Goal: Navigation & Orientation: Find specific page/section

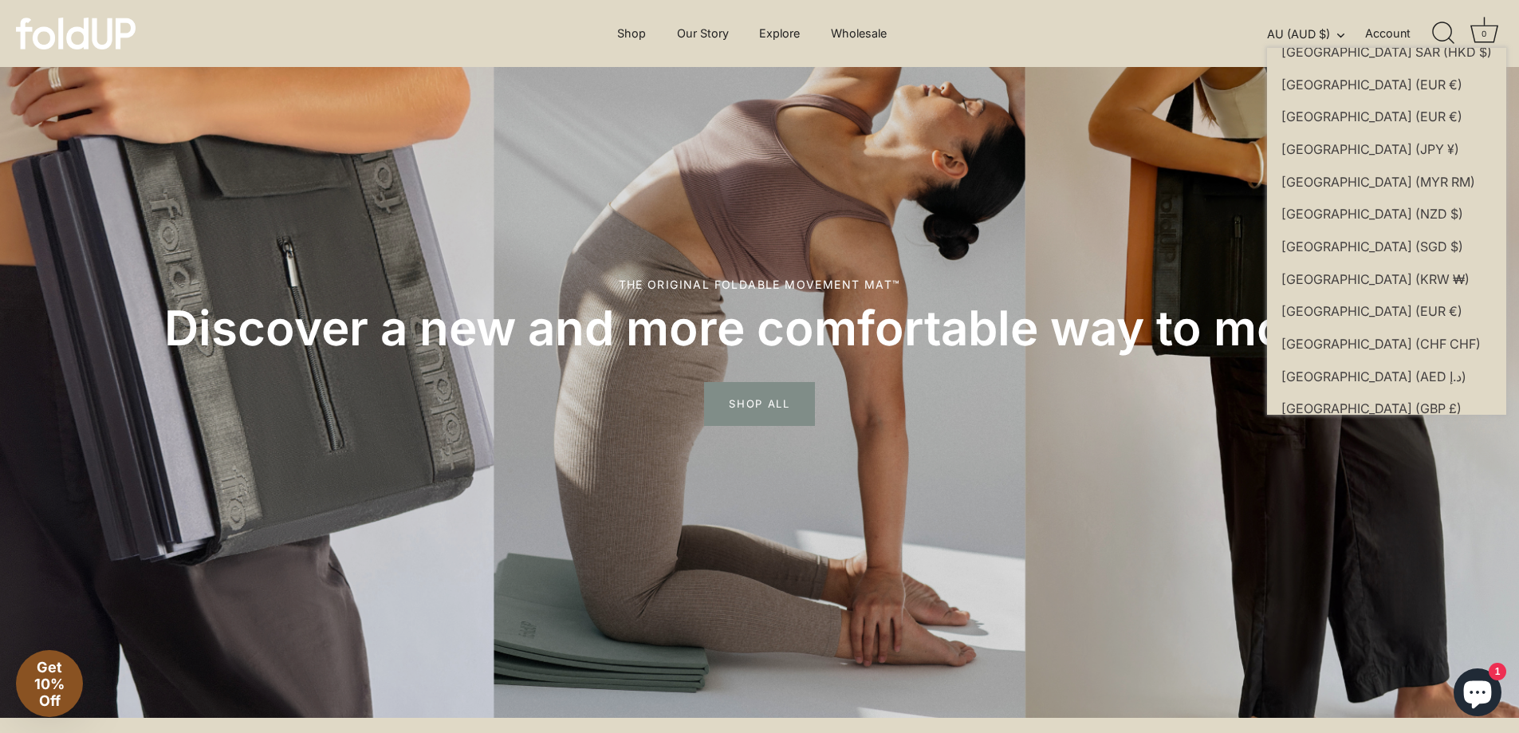
scroll to position [155, 0]
click at [1296, 146] on span "[GEOGRAPHIC_DATA]" at bounding box center [1346, 145] width 131 height 16
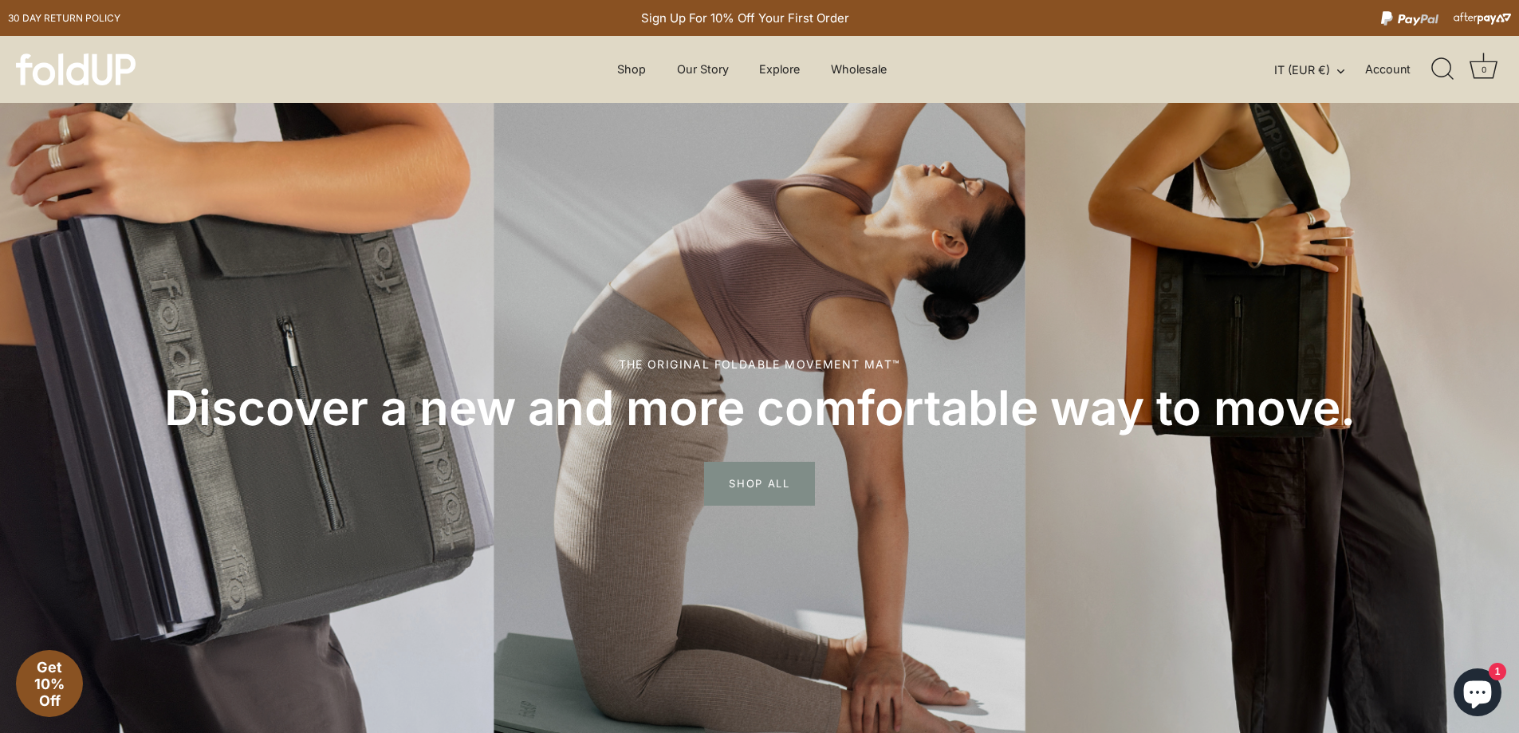
click at [1376, 74] on link "Account" at bounding box center [1401, 69] width 73 height 19
click at [703, 73] on link "Our Story" at bounding box center [703, 69] width 80 height 30
